Goal: Transaction & Acquisition: Book appointment/travel/reservation

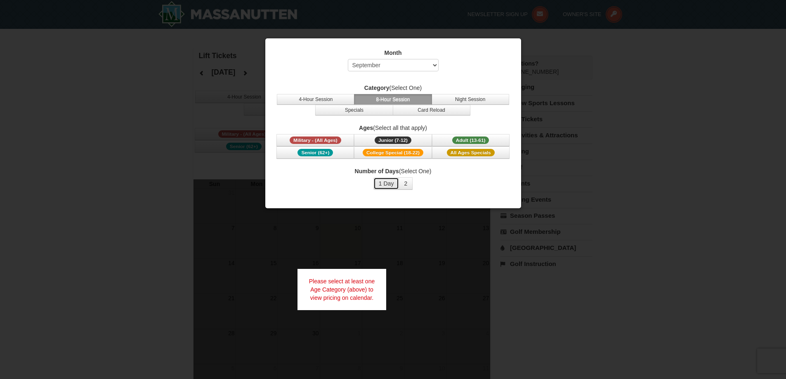
click at [391, 183] on button "1 Day" at bounding box center [387, 183] width 26 height 12
click at [396, 68] on select "Select September October November December January February March April May Jun…" at bounding box center [393, 65] width 91 height 12
select select "10"
click at [348, 59] on select "Select September October November December January February March April May Jun…" at bounding box center [393, 65] width 91 height 12
click at [385, 96] on button "8-Hour Session" at bounding box center [393, 99] width 78 height 11
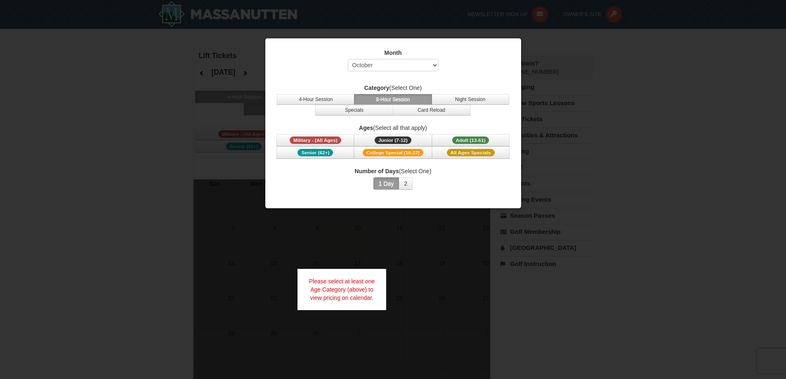
click at [387, 186] on button "1 Day" at bounding box center [387, 183] width 26 height 12
click at [474, 140] on span "Adult (13-61)" at bounding box center [470, 140] width 37 height 7
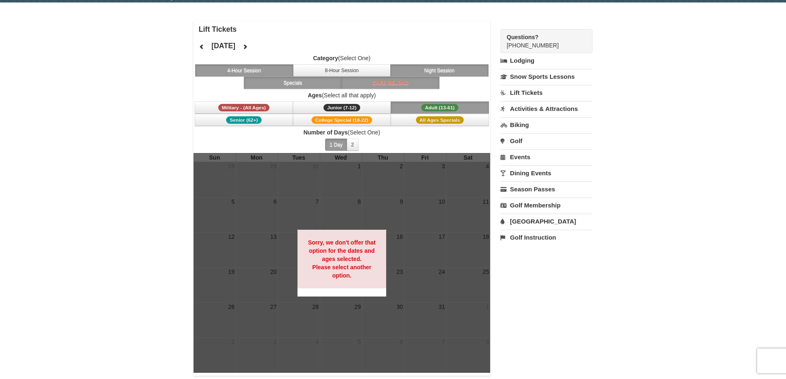
scroll to position [41, 0]
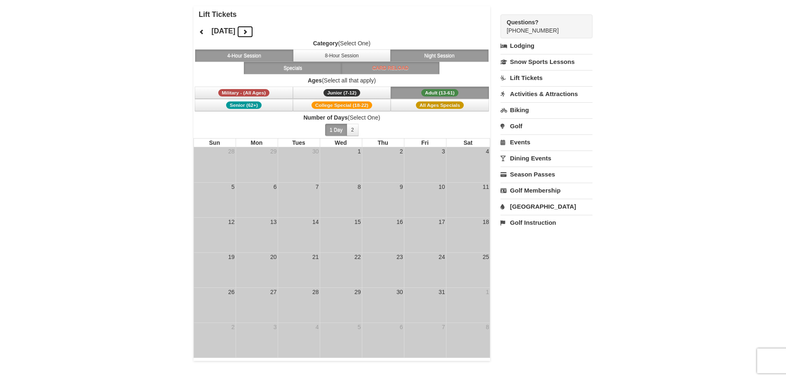
click at [253, 30] on button at bounding box center [245, 32] width 17 height 12
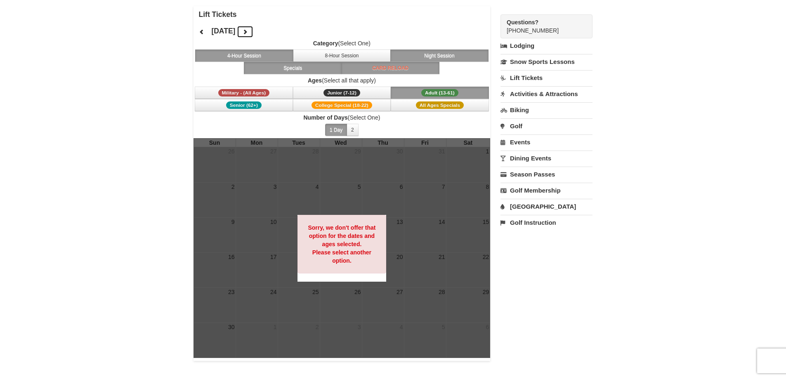
click at [248, 31] on icon at bounding box center [245, 32] width 6 height 6
click at [199, 32] on icon at bounding box center [202, 32] width 6 height 6
click at [315, 56] on button "8-Hour Session" at bounding box center [342, 56] width 98 height 12
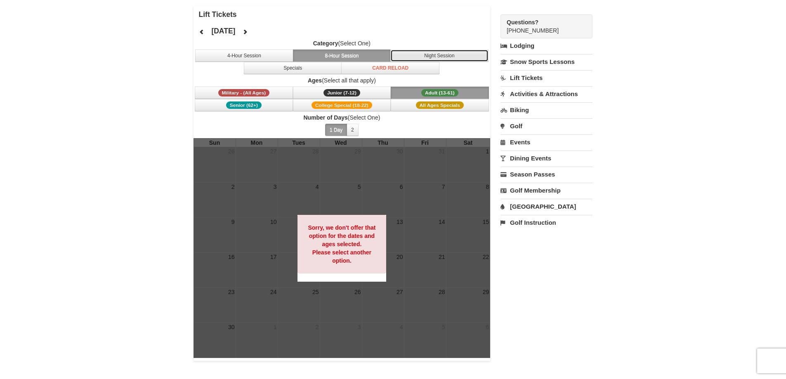
click at [435, 57] on button "Night Session" at bounding box center [439, 56] width 98 height 12
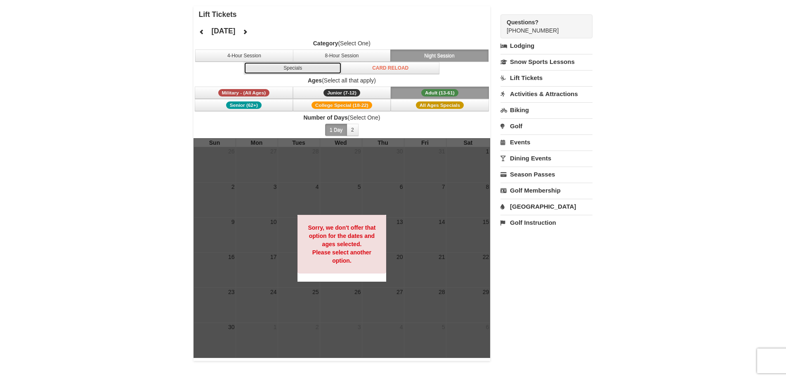
click at [310, 73] on button "Specials" at bounding box center [293, 68] width 98 height 12
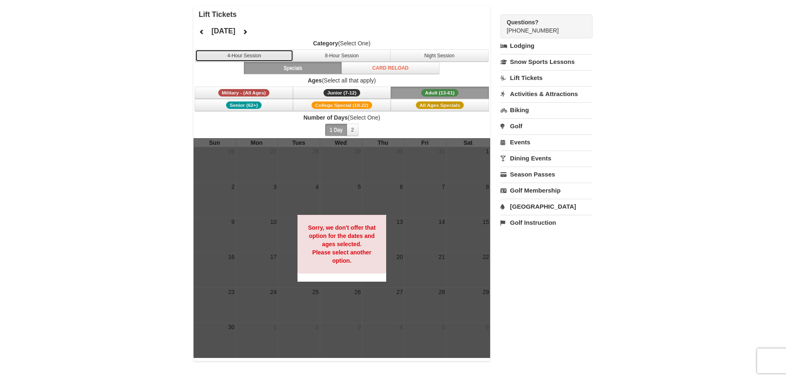
click at [258, 58] on button "4-Hour Session" at bounding box center [244, 56] width 98 height 12
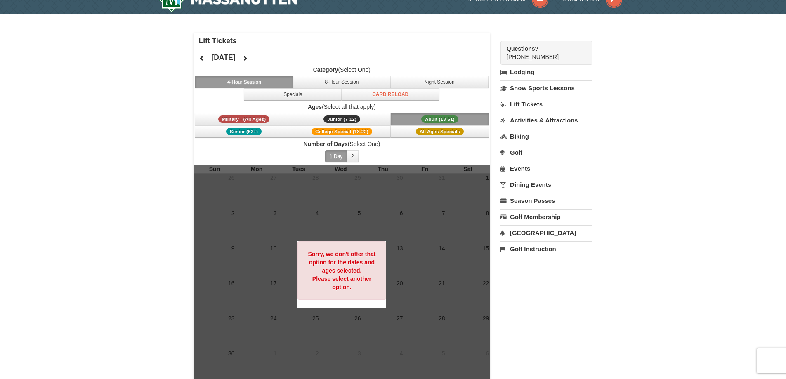
scroll to position [0, 0]
